Goal: Information Seeking & Learning: Get advice/opinions

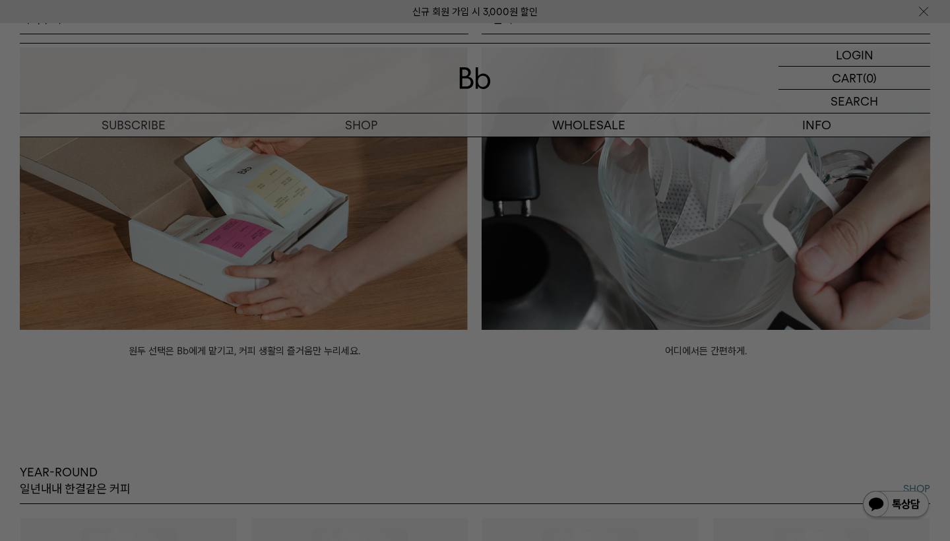
scroll to position [1176, 0]
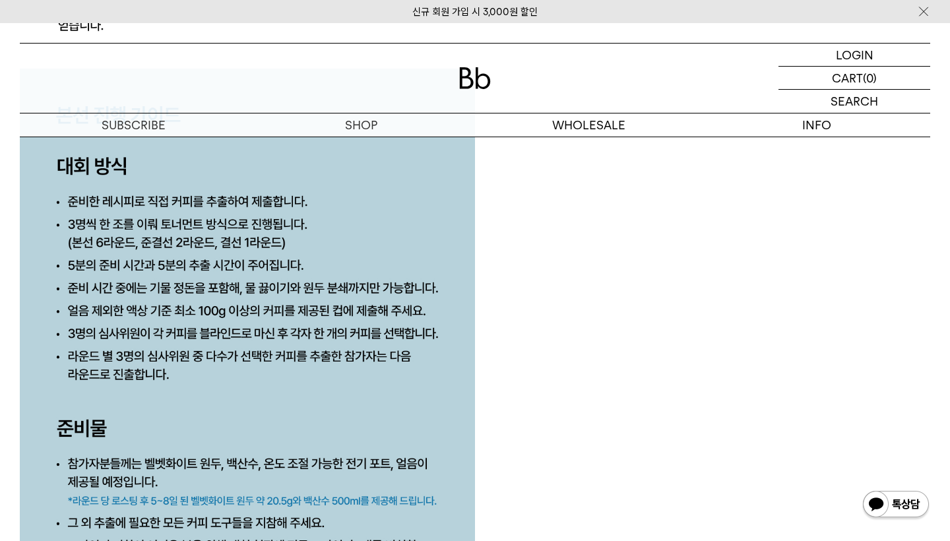
scroll to position [6493, 0]
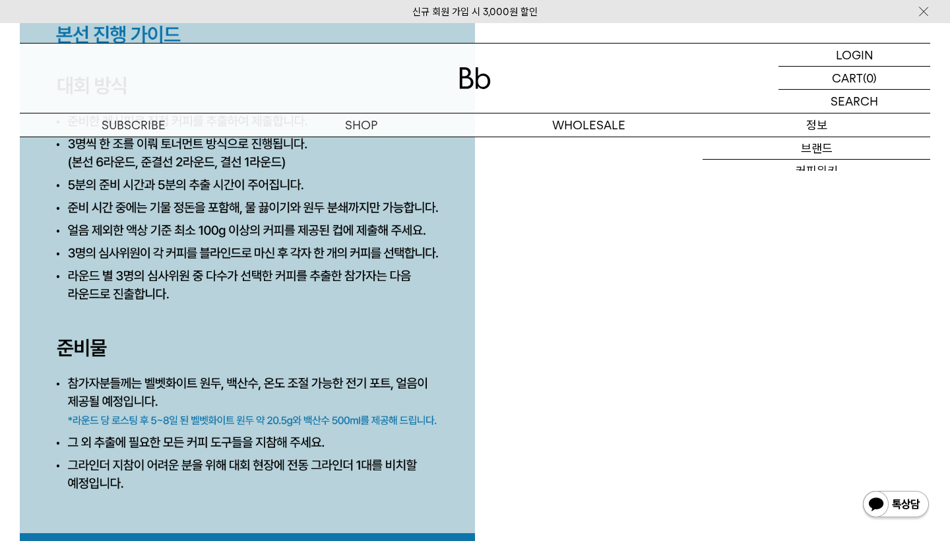
click at [759, 125] on p "정보" at bounding box center [817, 125] width 228 height 23
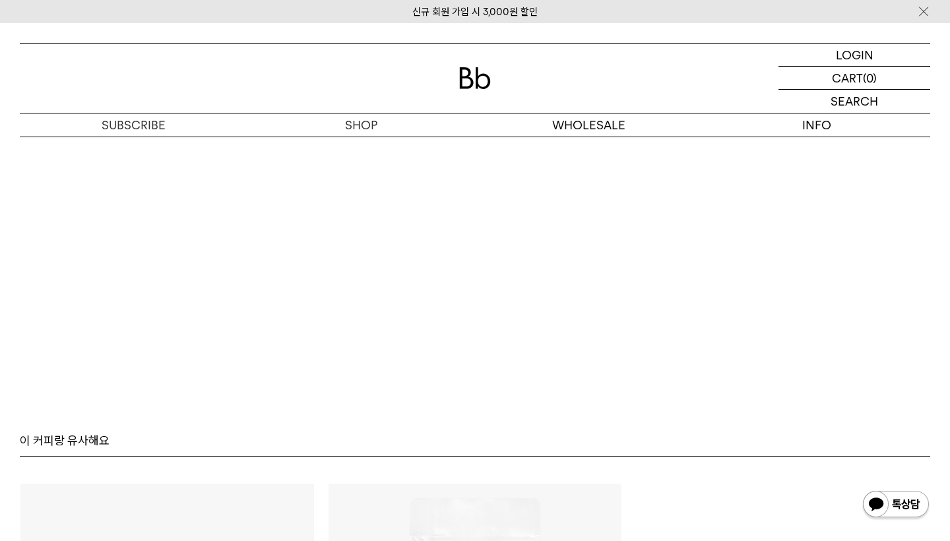
scroll to position [8463, 0]
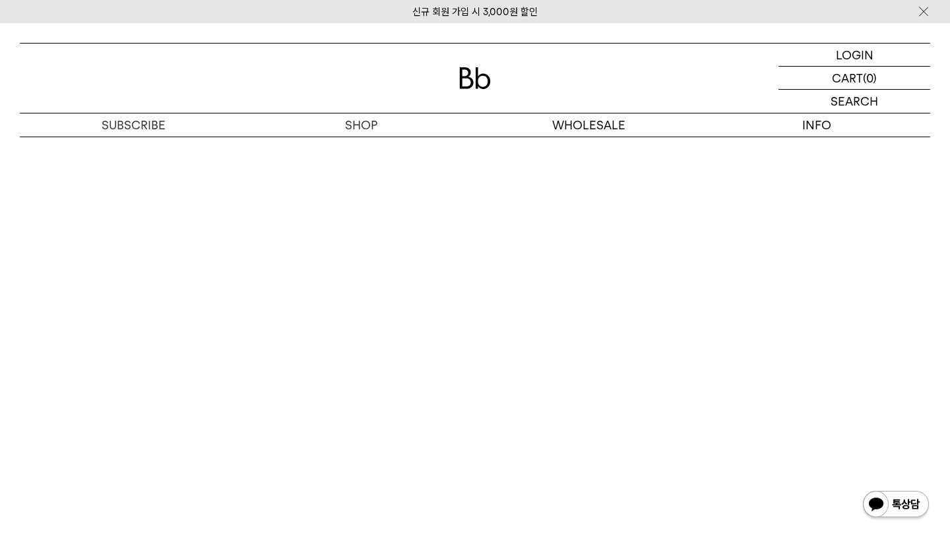
scroll to position [8594, 0]
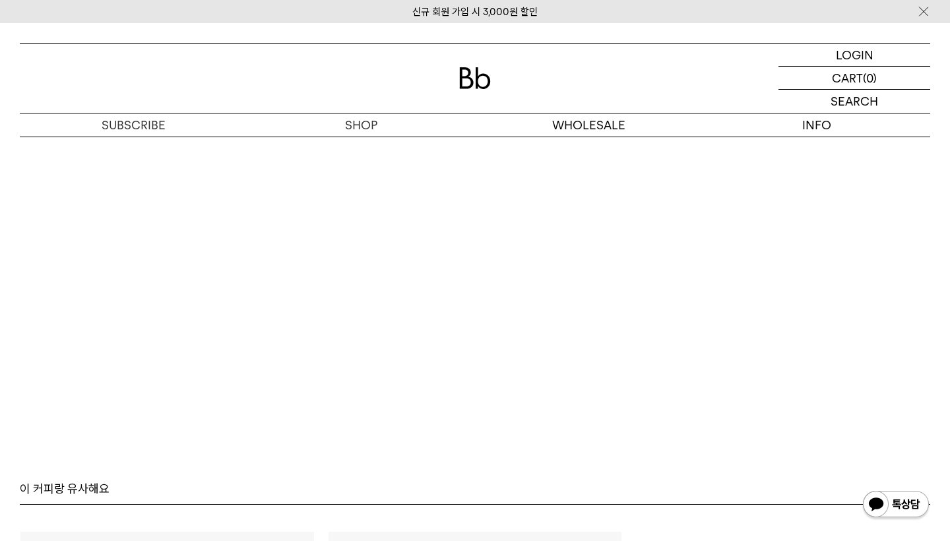
scroll to position [8064, 0]
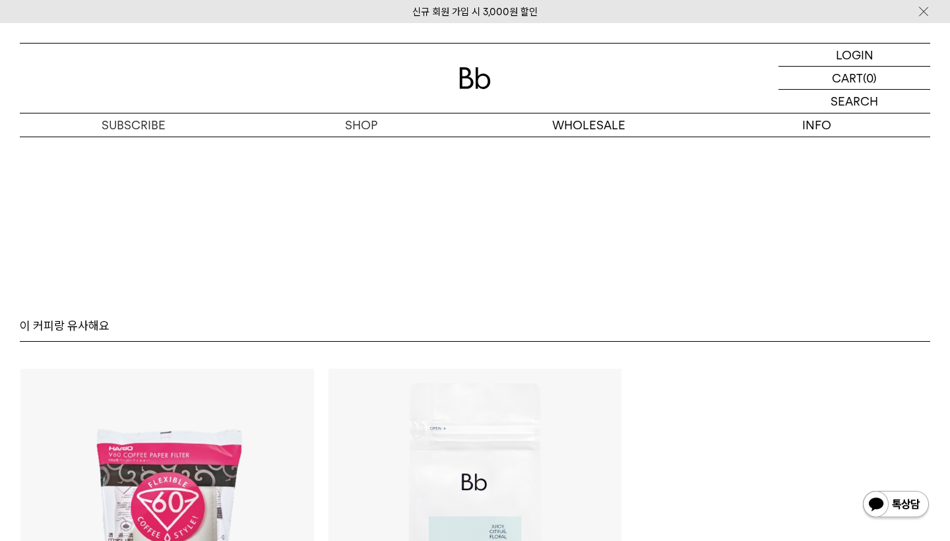
scroll to position [8089, 0]
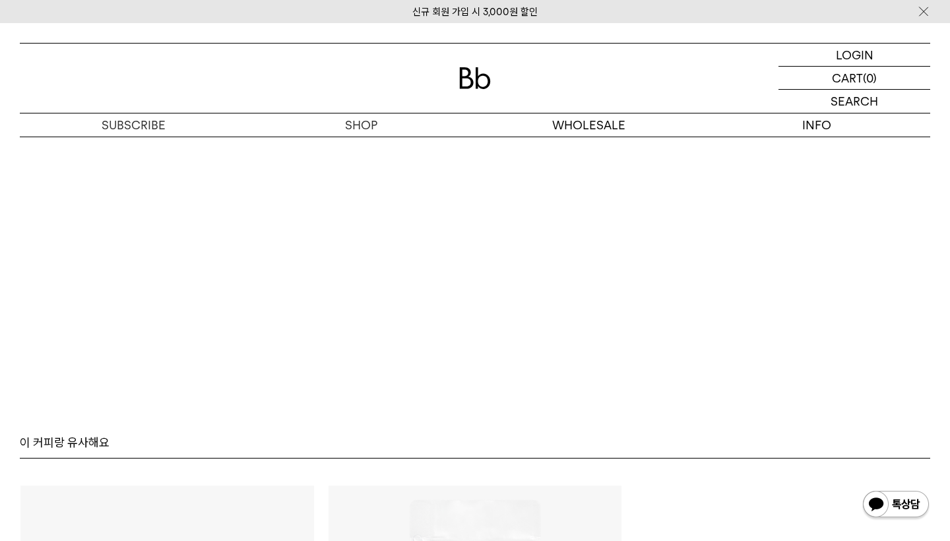
scroll to position [8383, 0]
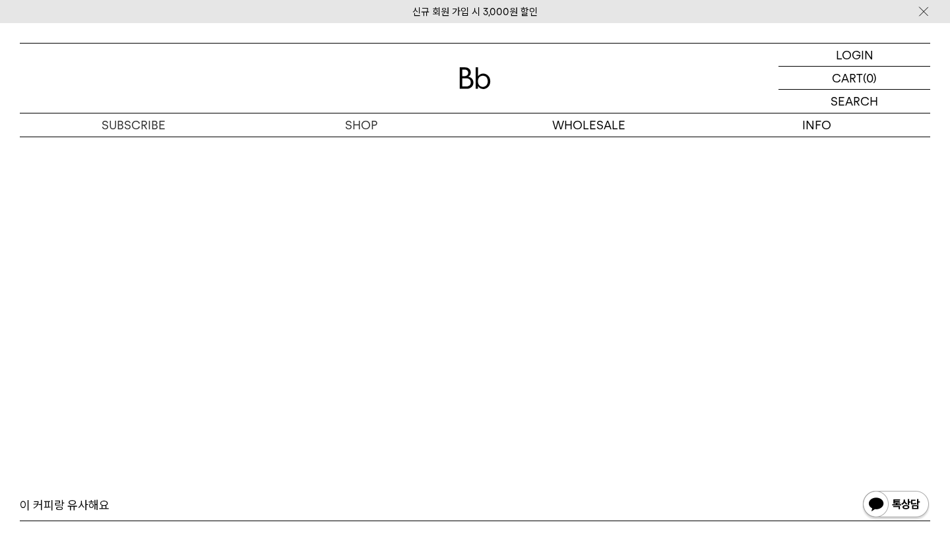
scroll to position [8626, 0]
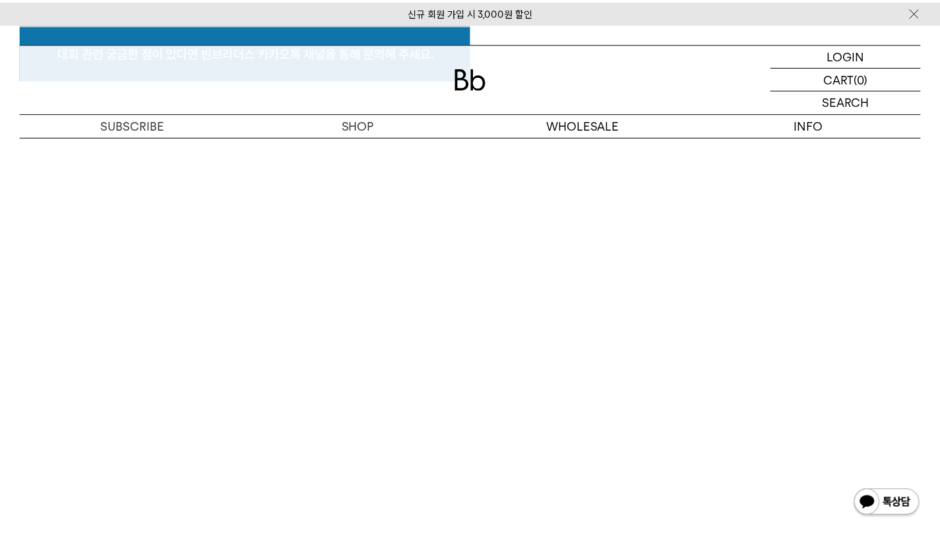
scroll to position [7012, 0]
